Goal: Navigation & Orientation: Understand site structure

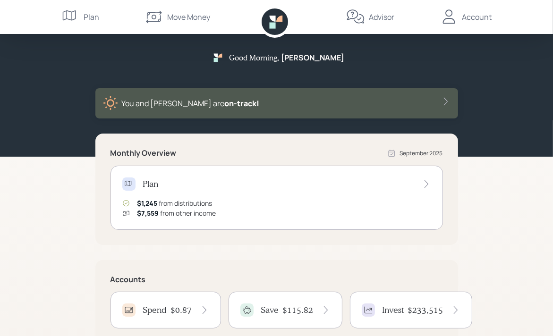
click at [285, 312] on h4 "$115.82" at bounding box center [298, 310] width 31 height 10
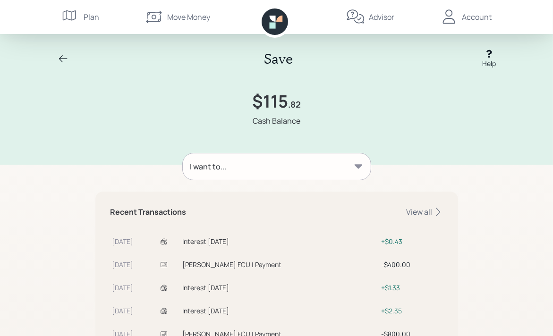
click at [62, 59] on icon at bounding box center [63, 58] width 8 height 7
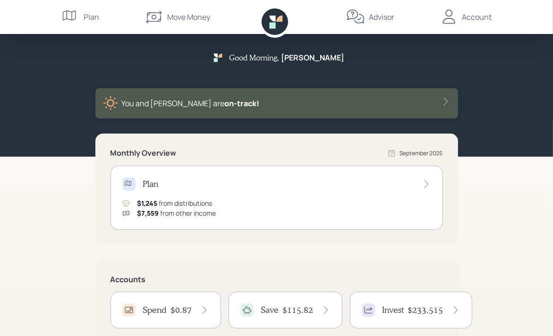
click at [167, 316] on div "Spend $0.87" at bounding box center [165, 309] width 87 height 13
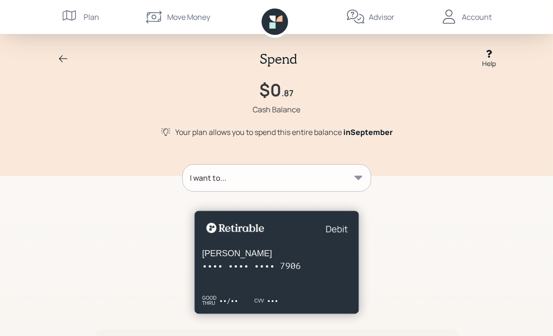
click at [380, 18] on div "Advisor" at bounding box center [381, 16] width 25 height 11
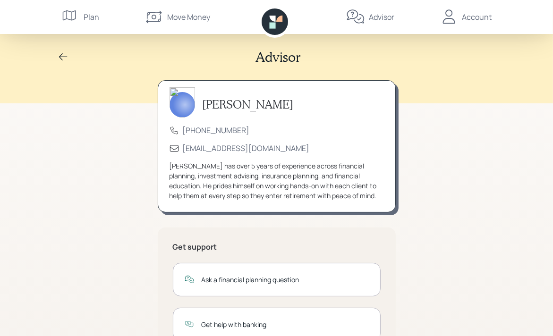
click at [471, 17] on div "Account" at bounding box center [477, 16] width 30 height 11
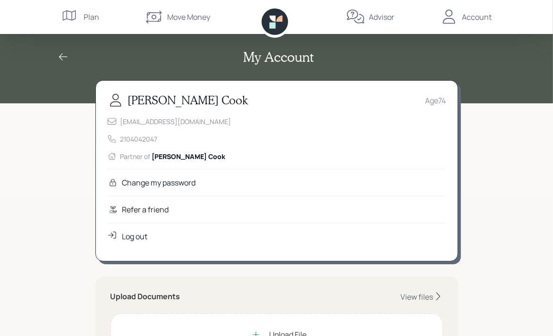
click at [98, 20] on div "Plan" at bounding box center [92, 16] width 16 height 11
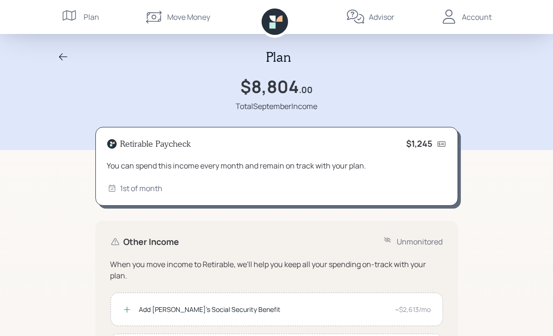
click at [61, 55] on icon at bounding box center [63, 56] width 8 height 7
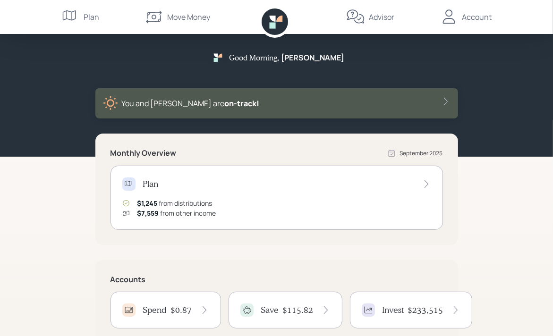
scroll to position [138, 0]
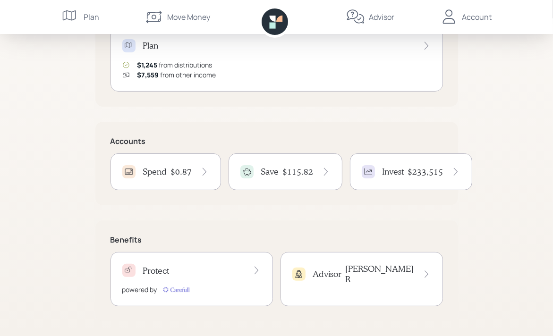
click at [336, 270] on h4 "Advisor" at bounding box center [327, 274] width 29 height 10
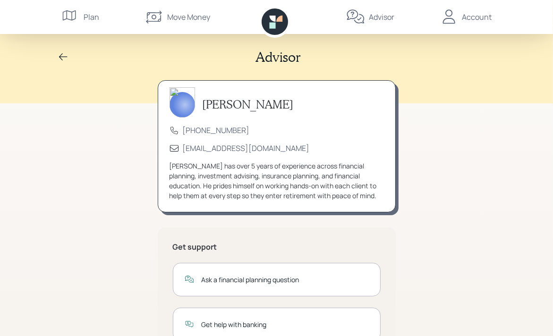
click at [58, 55] on icon at bounding box center [63, 56] width 11 height 11
